Goal: Information Seeking & Learning: Understand process/instructions

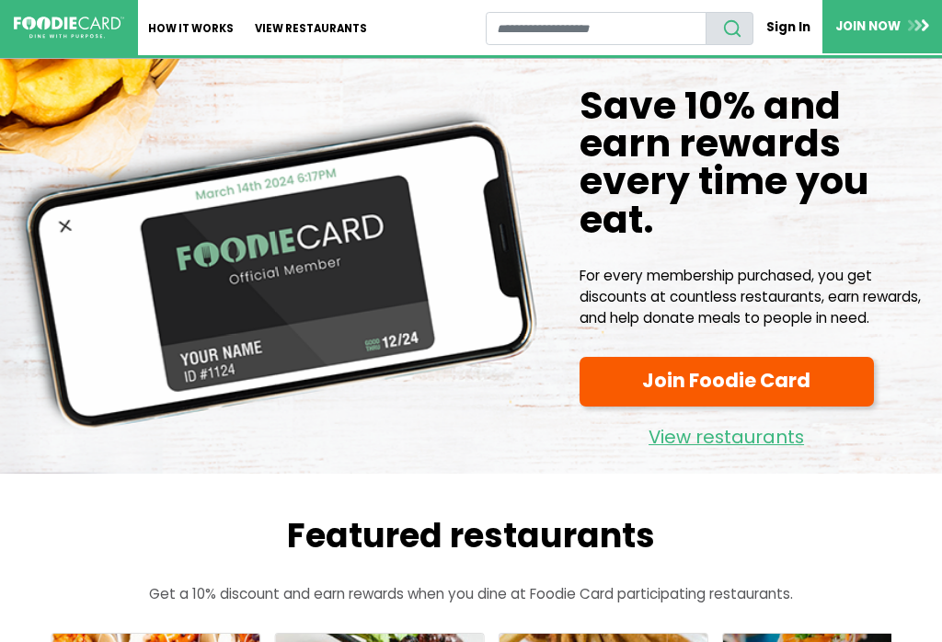
click at [198, 37] on link "How It Works" at bounding box center [191, 27] width 107 height 55
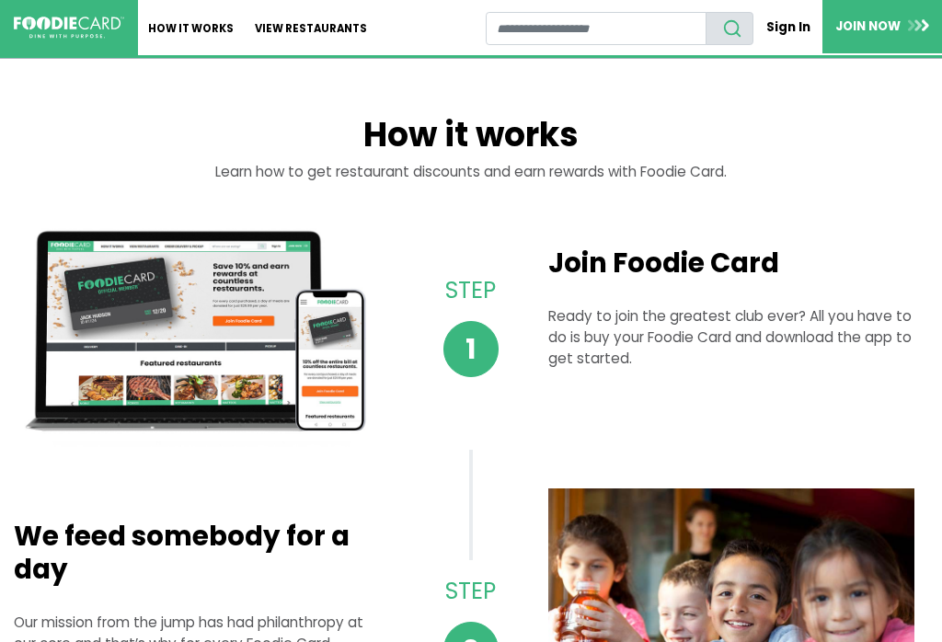
click at [181, 26] on link "How It Works" at bounding box center [191, 27] width 107 height 55
